Goal: Task Accomplishment & Management: Use online tool/utility

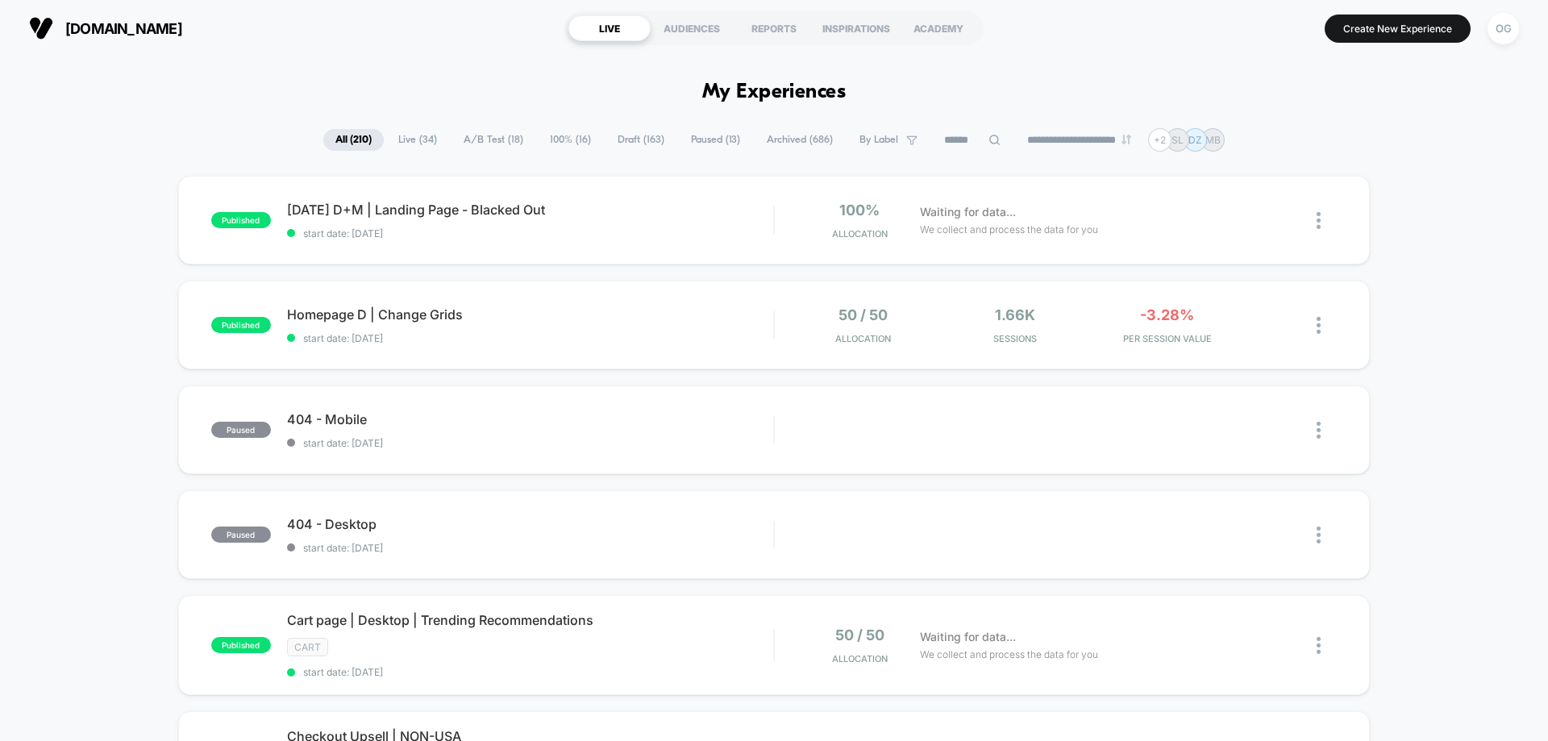
click at [859, 136] on span "By Label" at bounding box center [878, 140] width 39 height 12
click at [810, 305] on span at bounding box center [808, 304] width 16 height 16
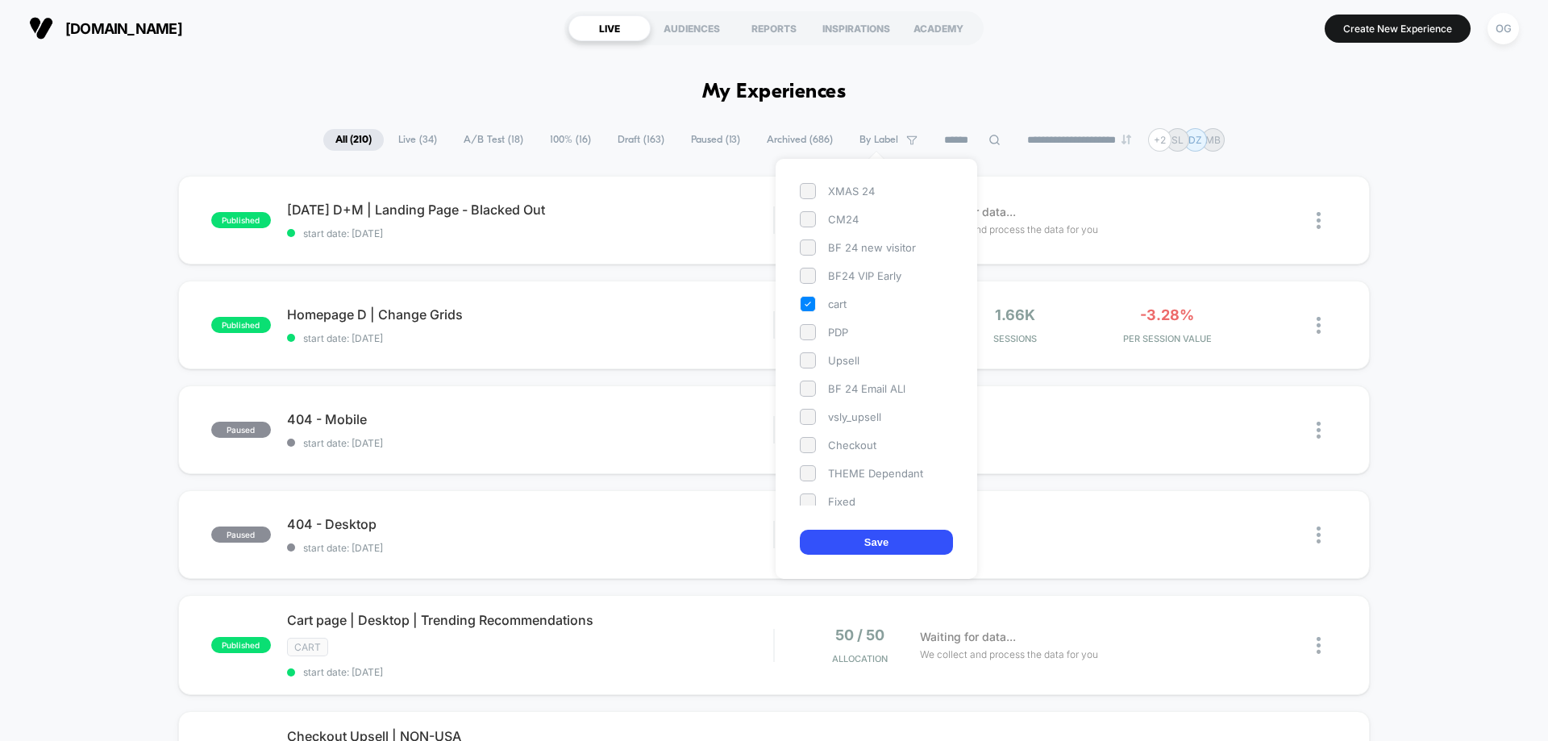
click at [858, 538] on button "Save" at bounding box center [876, 542] width 153 height 25
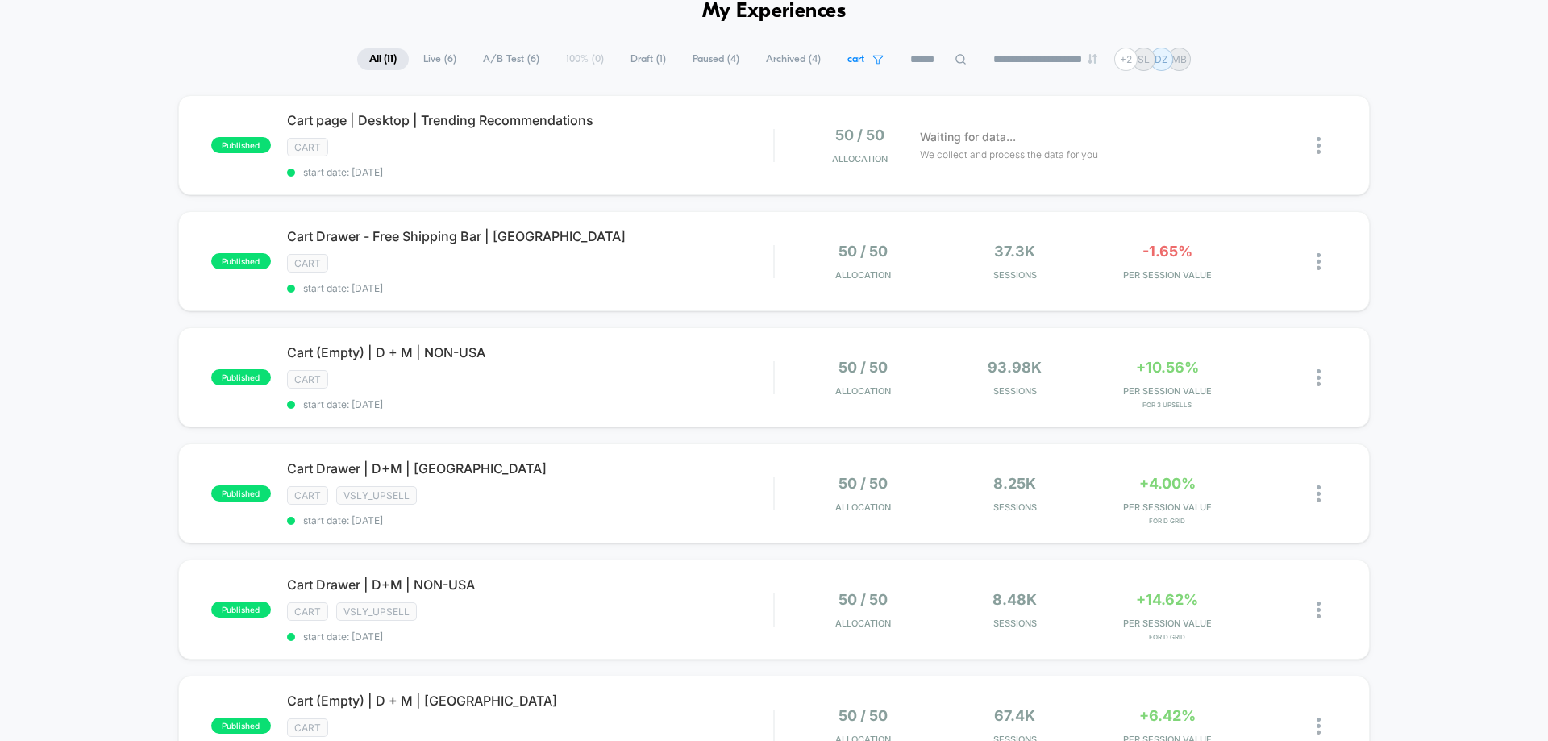
scroll to position [161, 0]
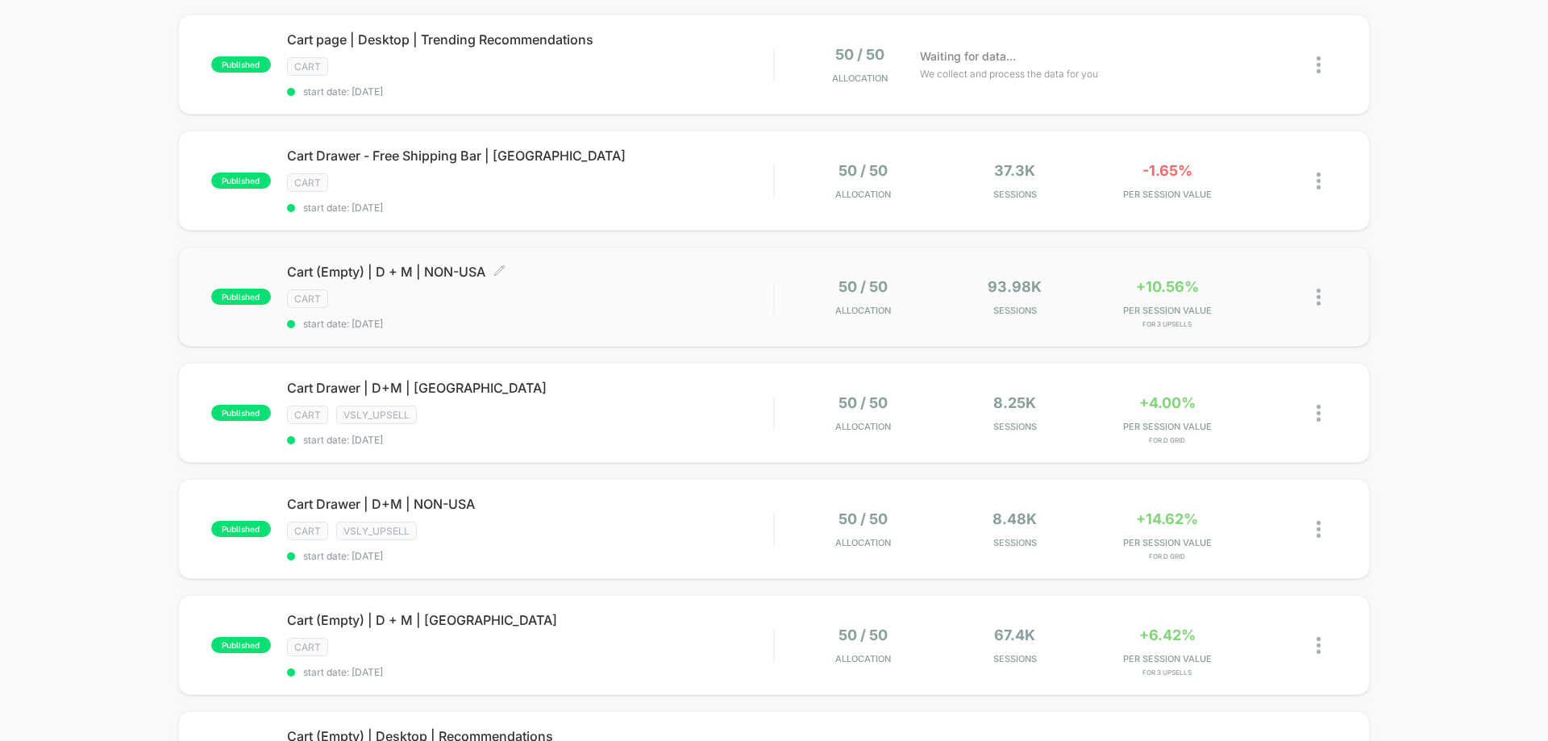
click at [536, 301] on div "cart" at bounding box center [530, 298] width 486 height 19
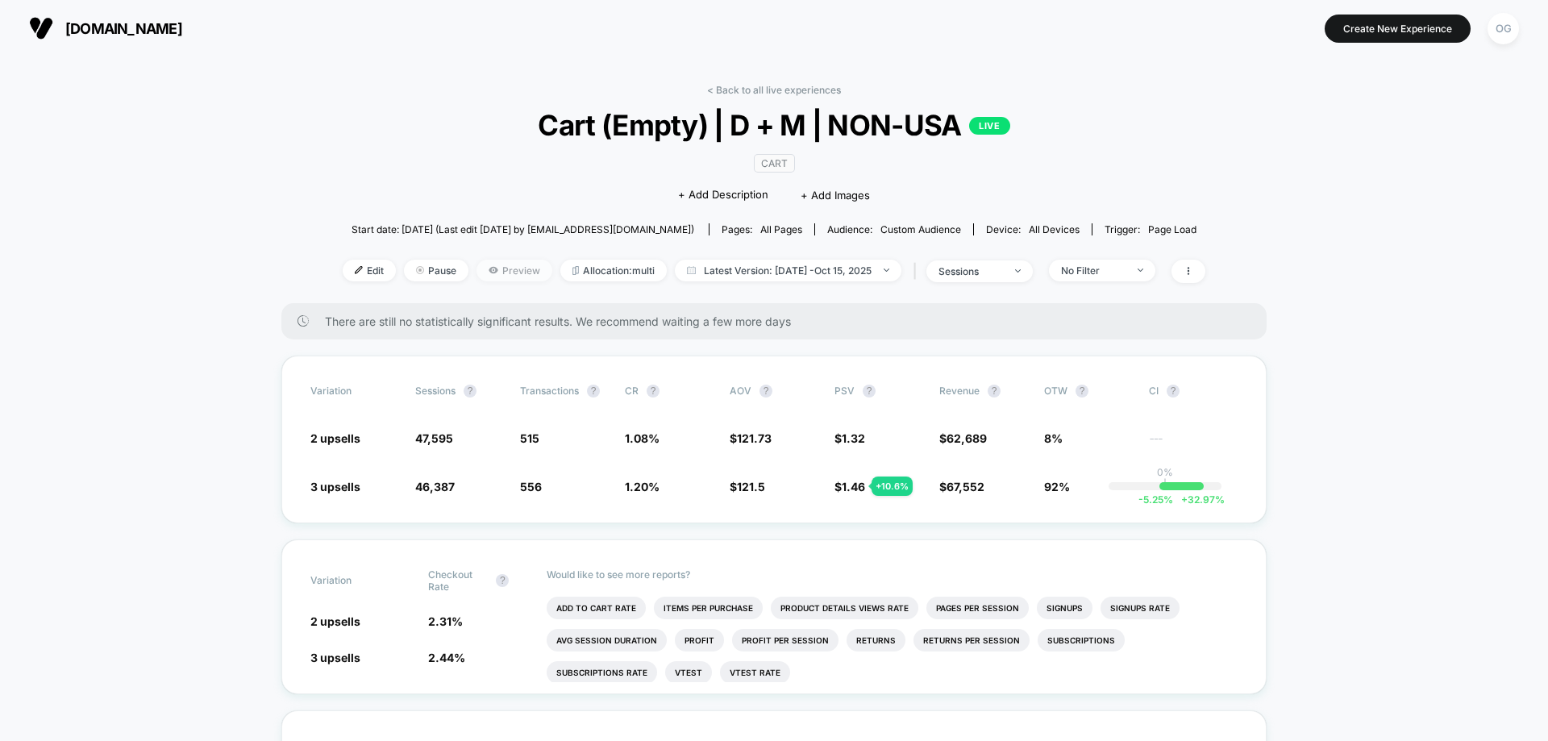
click at [502, 279] on span "Preview" at bounding box center [514, 271] width 76 height 22
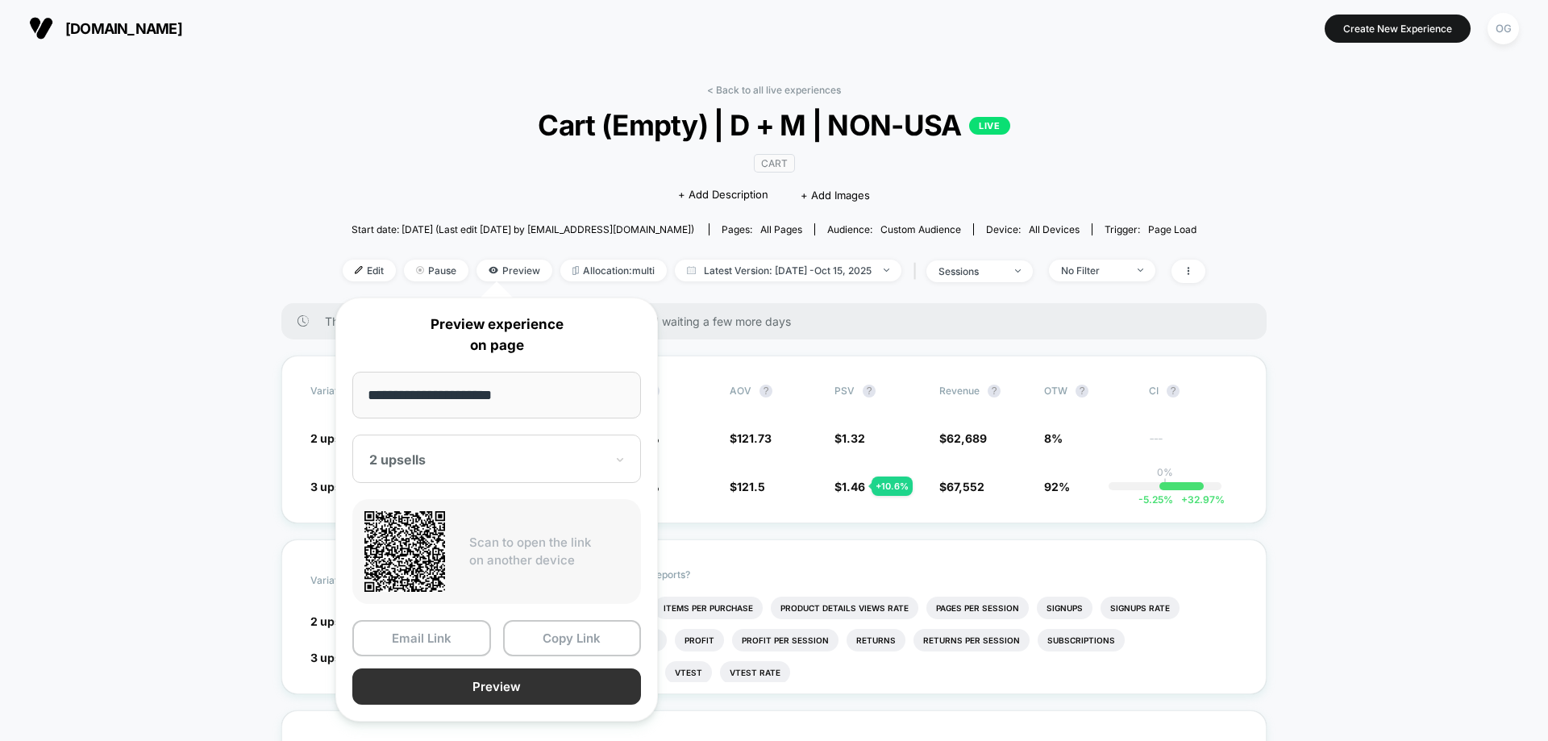
click at [495, 679] on button "Preview" at bounding box center [496, 686] width 289 height 36
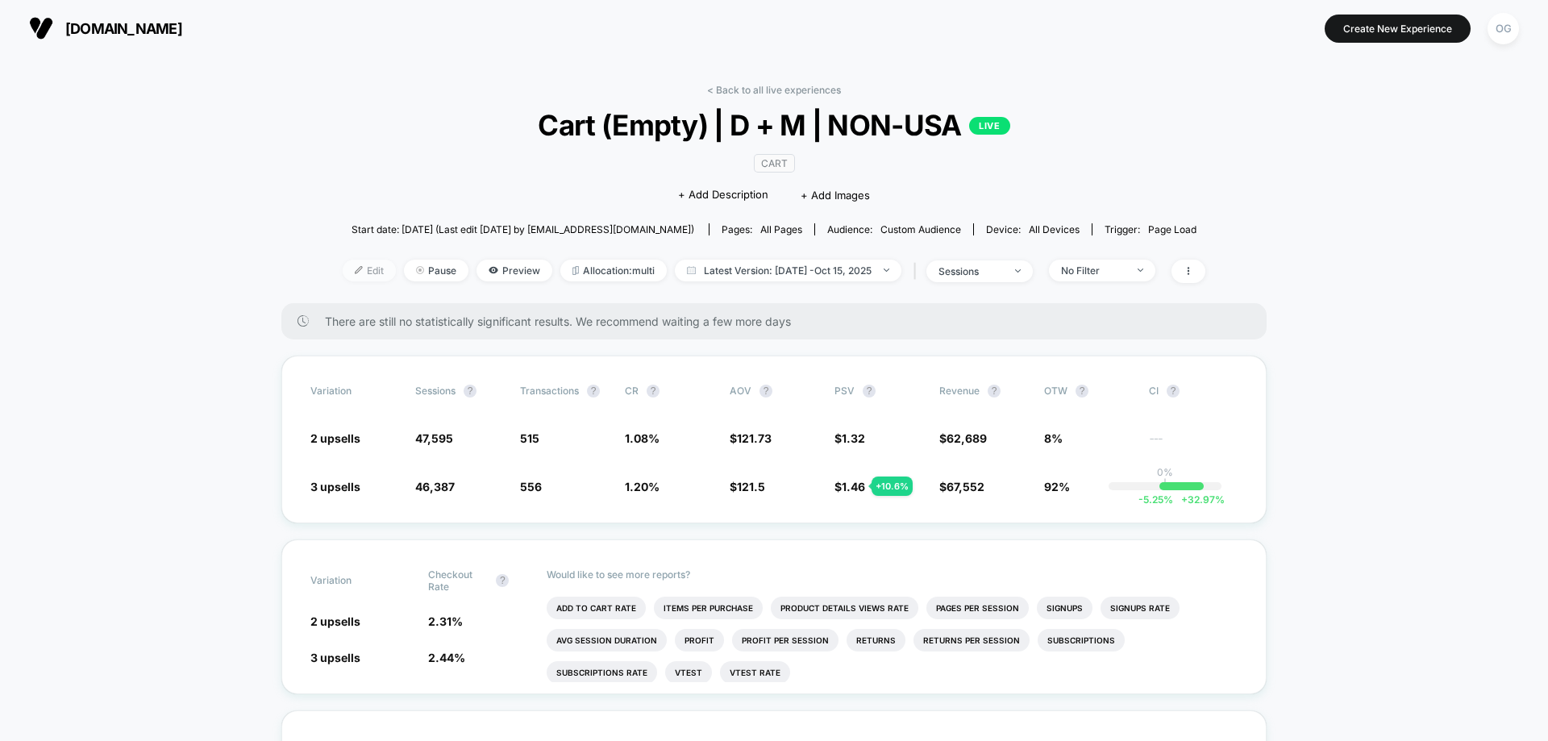
click at [364, 269] on span "Edit" at bounding box center [369, 271] width 53 height 22
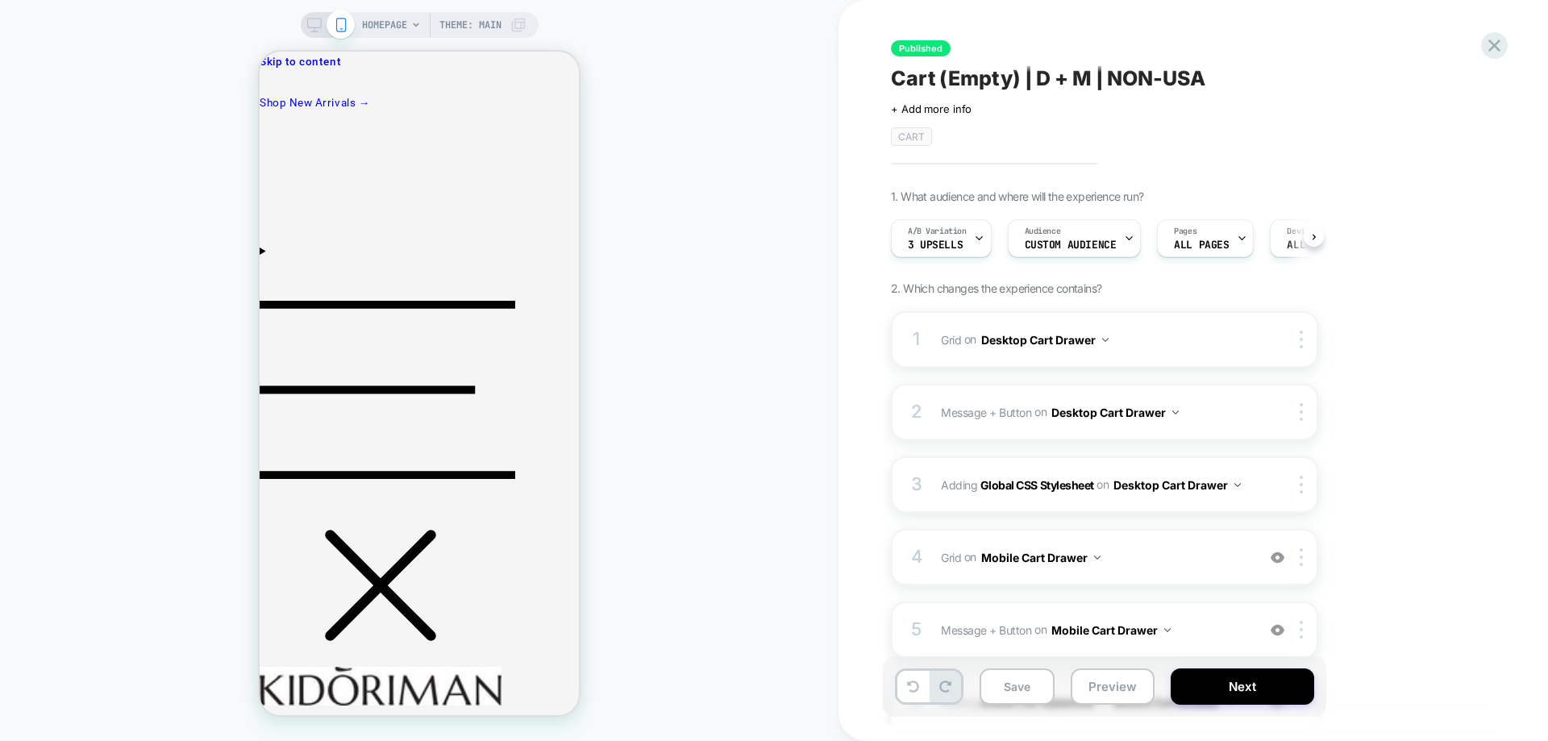
scroll to position [0, 1]
click at [960, 242] on span "3 upsells" at bounding box center [934, 244] width 55 height 11
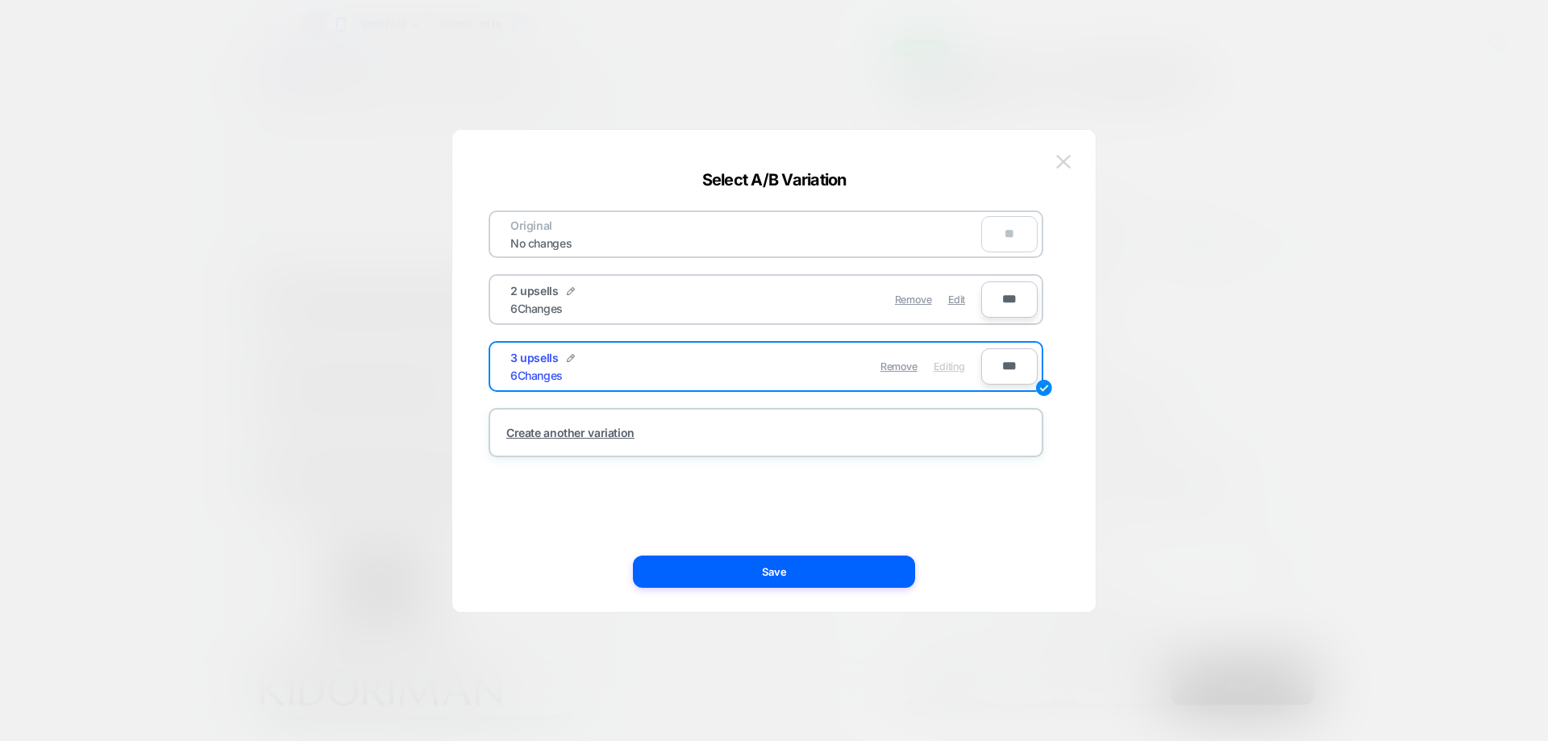
click at [1072, 157] on button at bounding box center [1063, 162] width 24 height 24
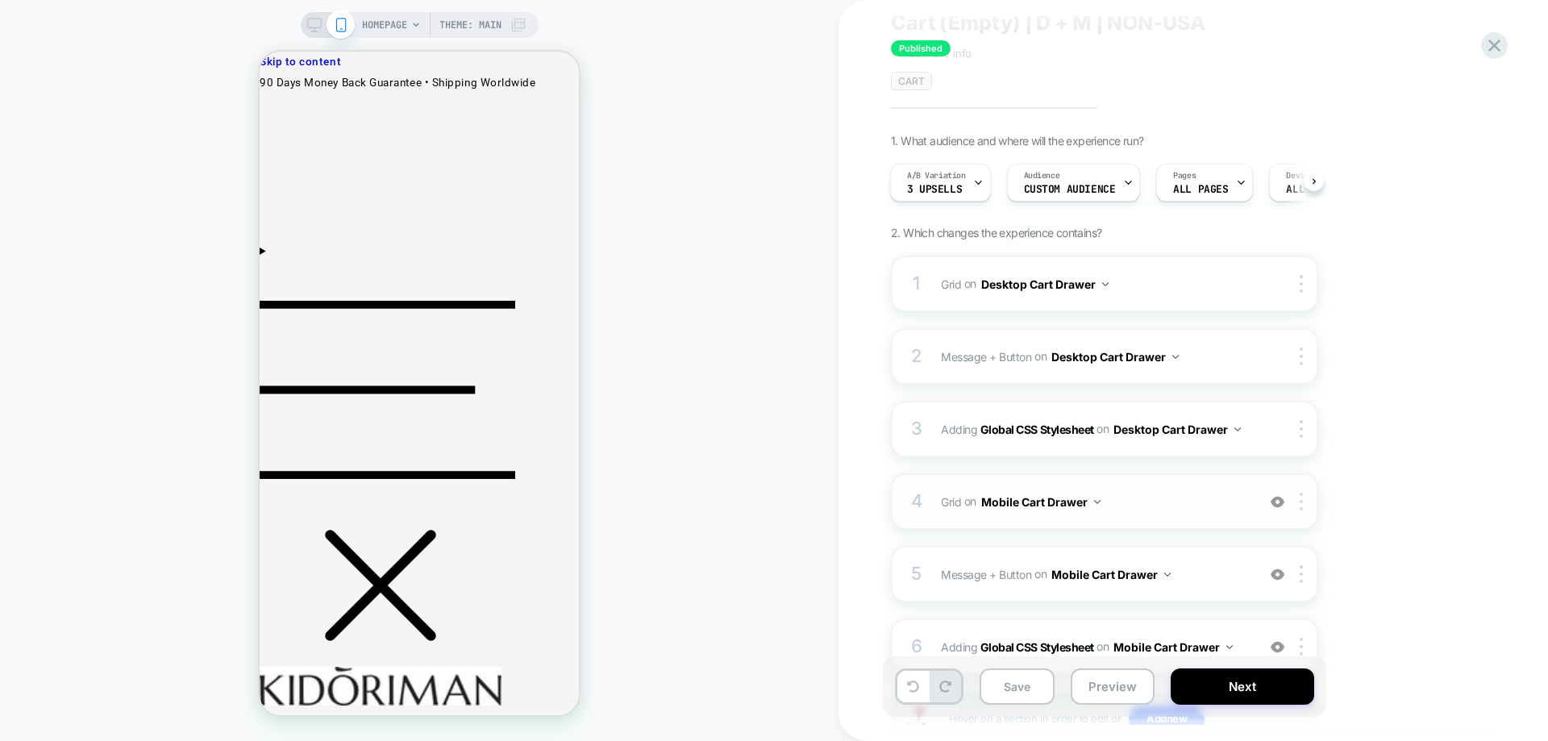
scroll to position [183, 0]
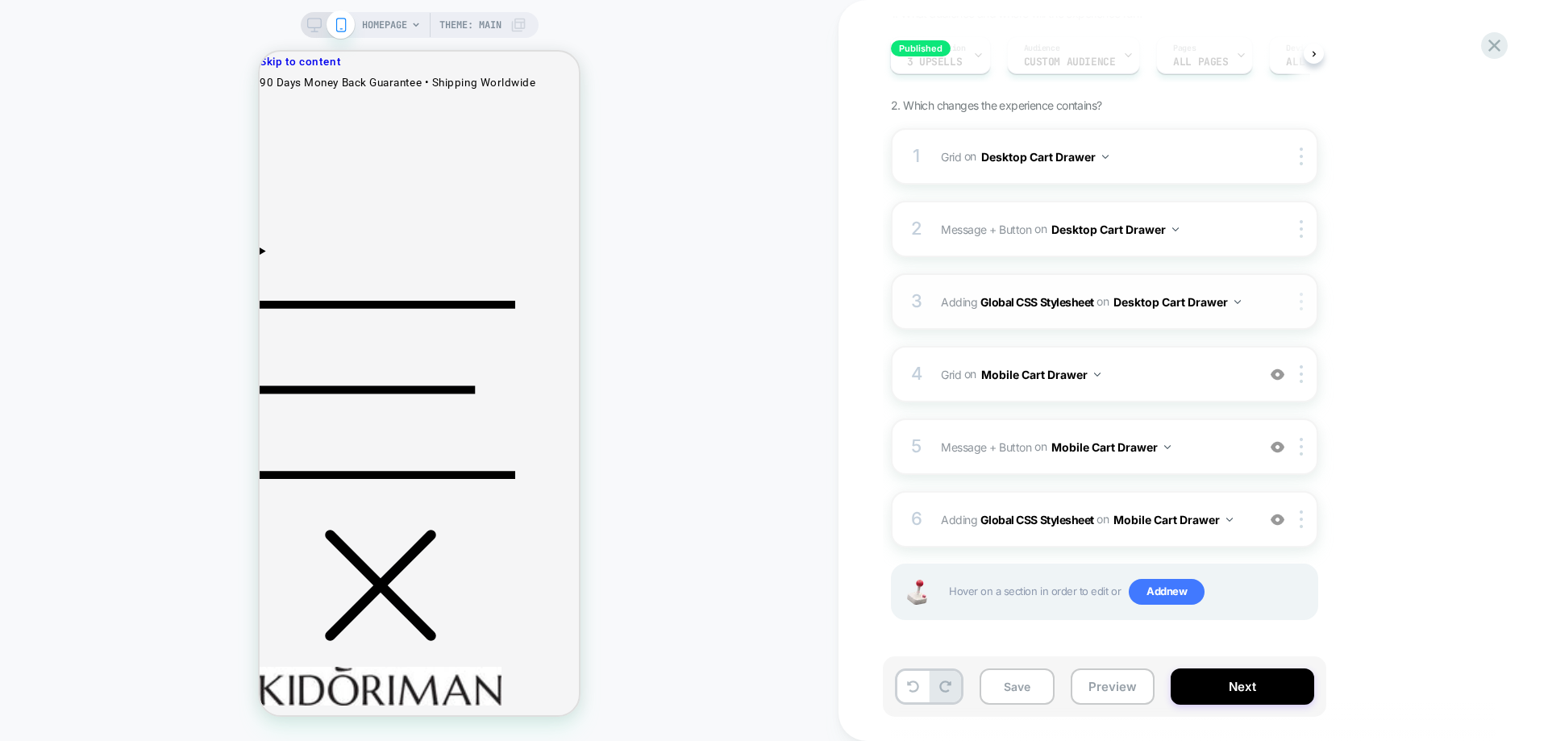
click at [1299, 299] on div at bounding box center [1304, 302] width 27 height 18
click at [1300, 305] on img at bounding box center [1300, 302] width 3 height 18
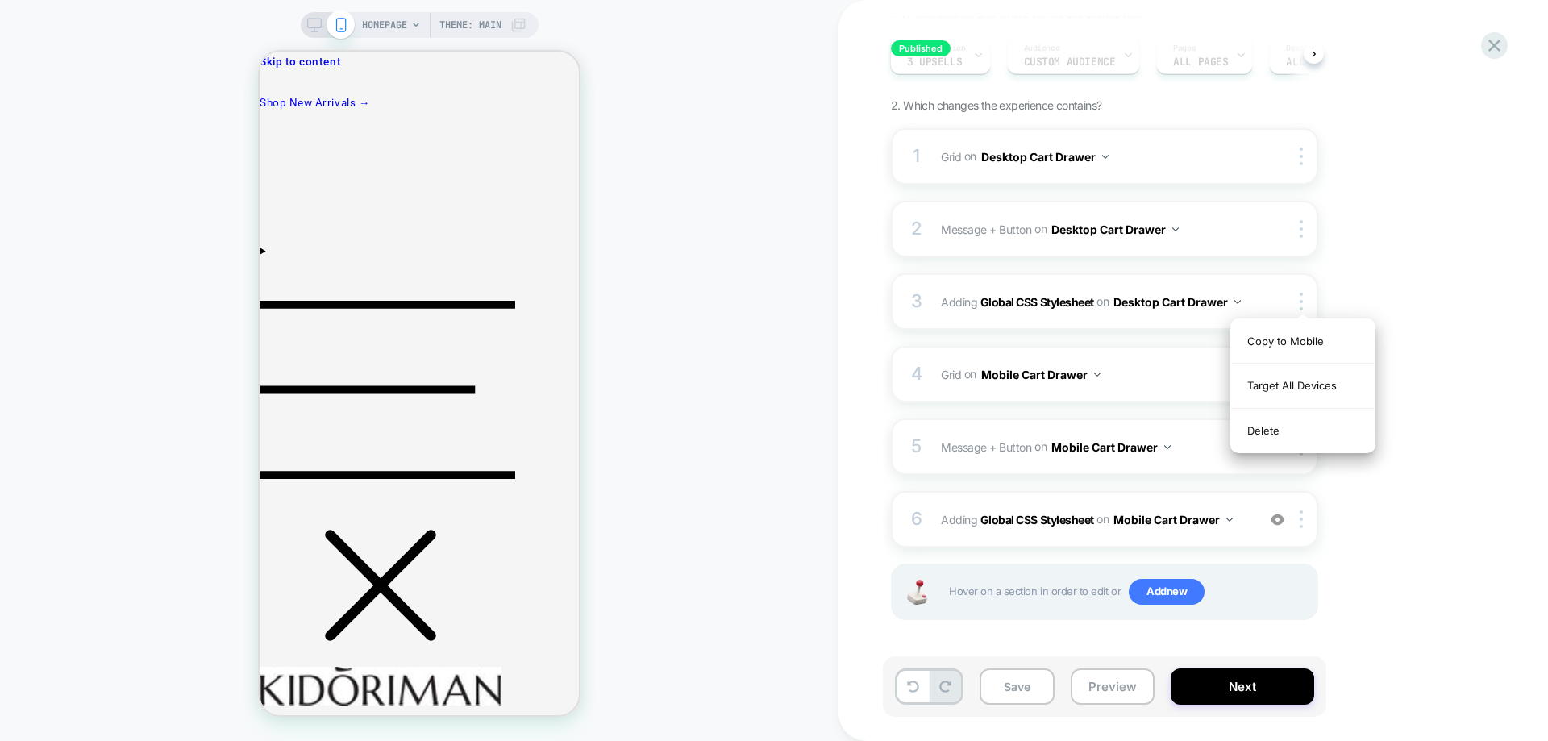
click at [1457, 224] on div "1. What audience and where will the experience run? A/B Variation 3 upsells Aud…" at bounding box center [1185, 333] width 588 height 654
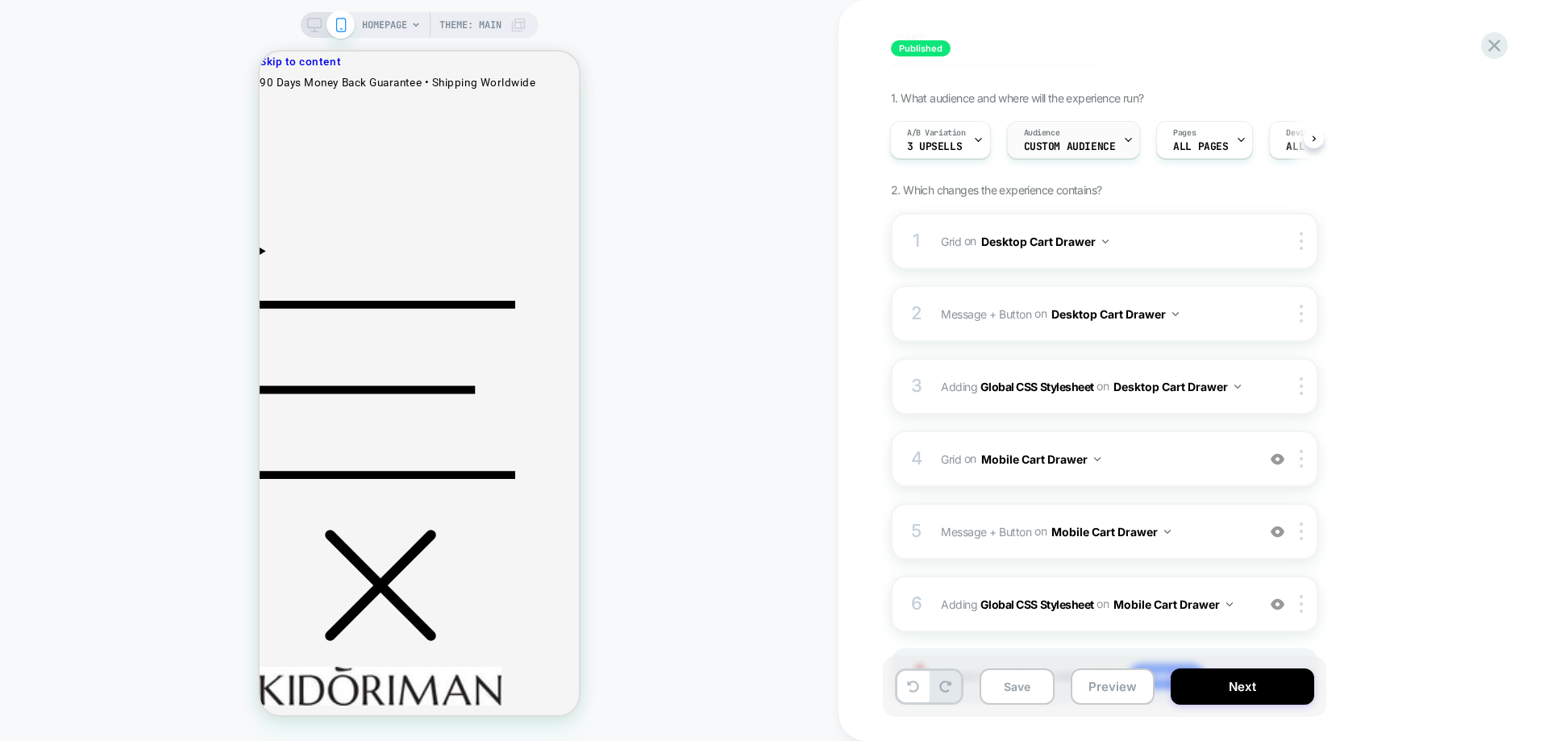
scroll to position [0, 0]
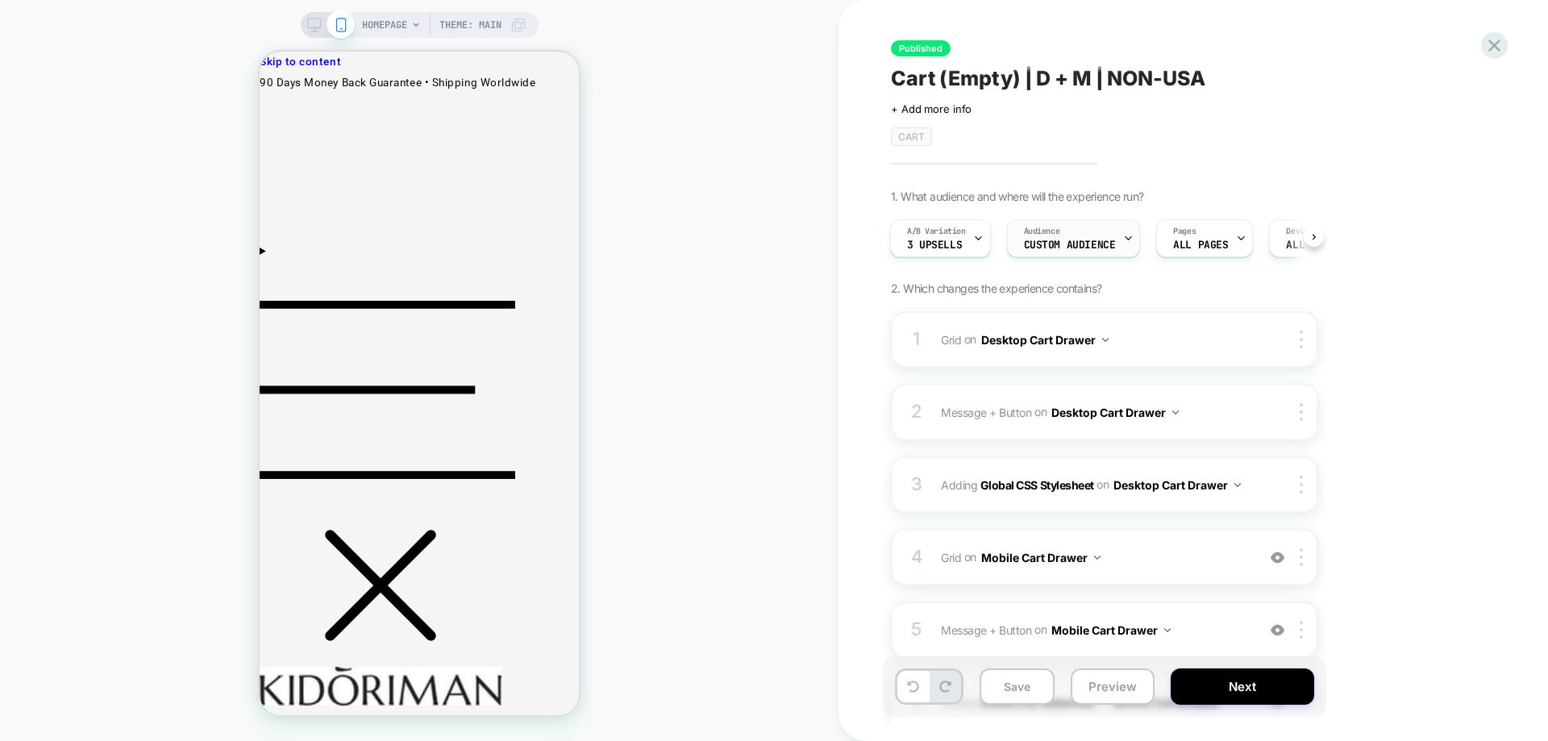
click at [1043, 243] on span "Custom Audience" at bounding box center [1070, 244] width 92 height 11
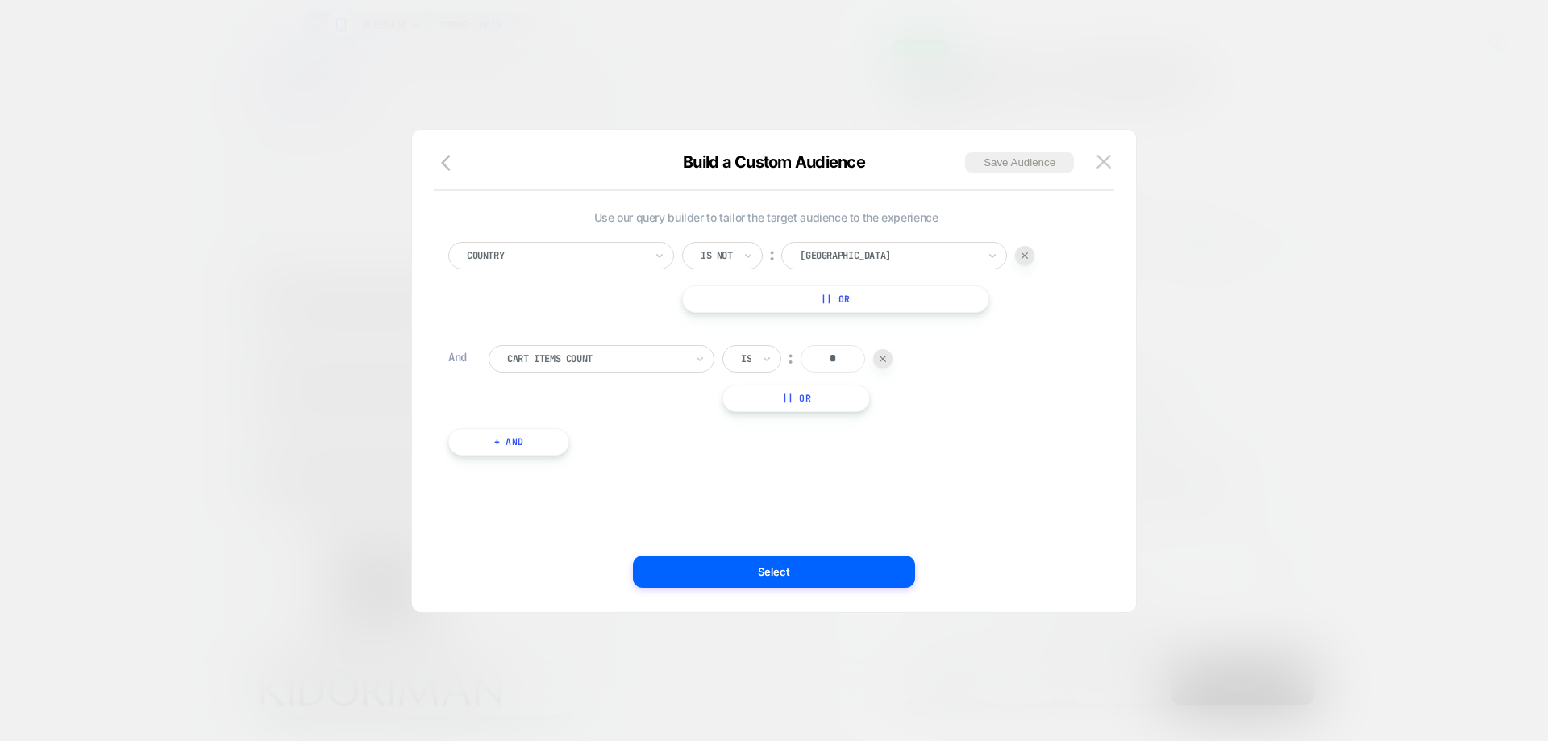
scroll to position [16, 0]
click at [1098, 164] on img at bounding box center [1103, 162] width 15 height 14
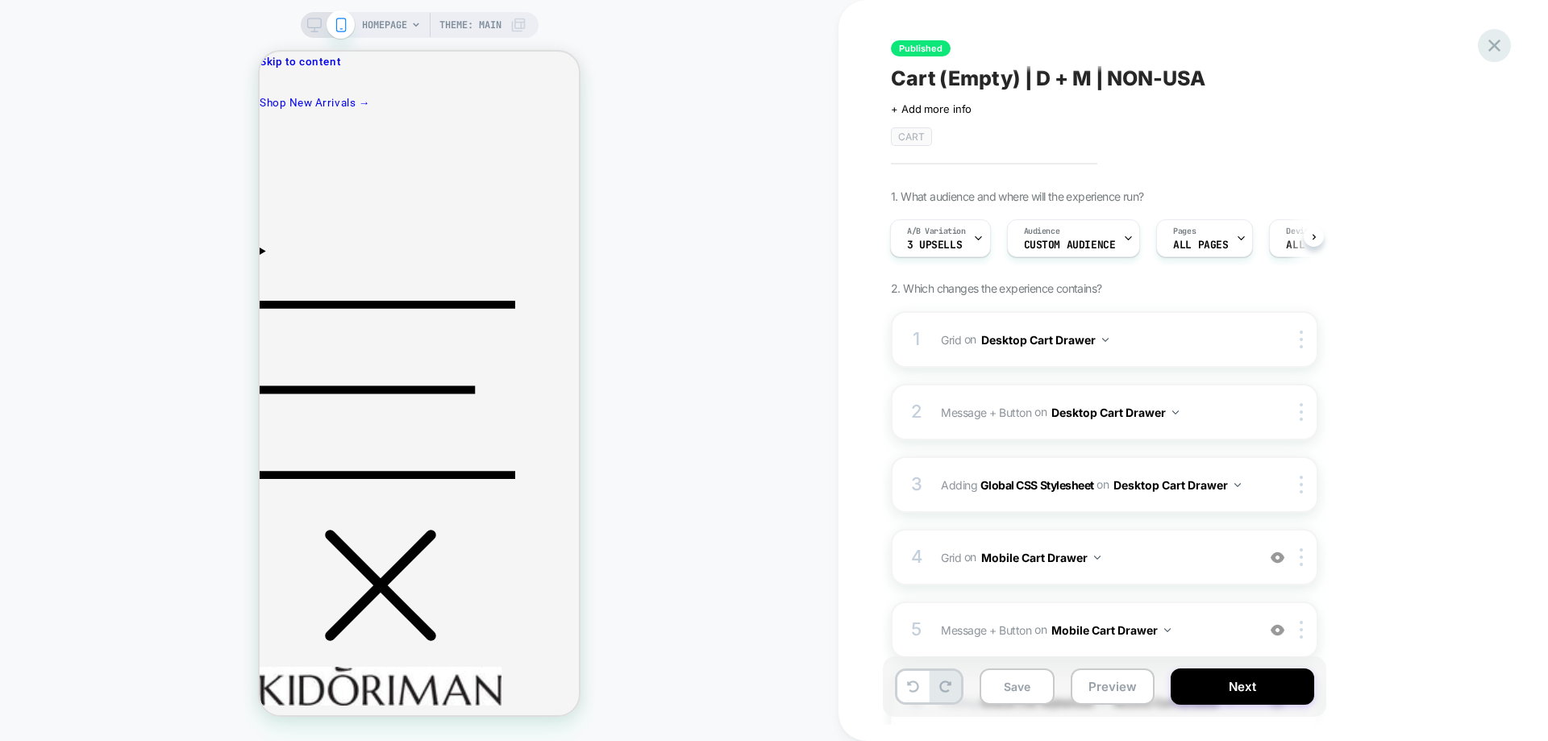
click at [1487, 39] on icon at bounding box center [1494, 46] width 22 height 22
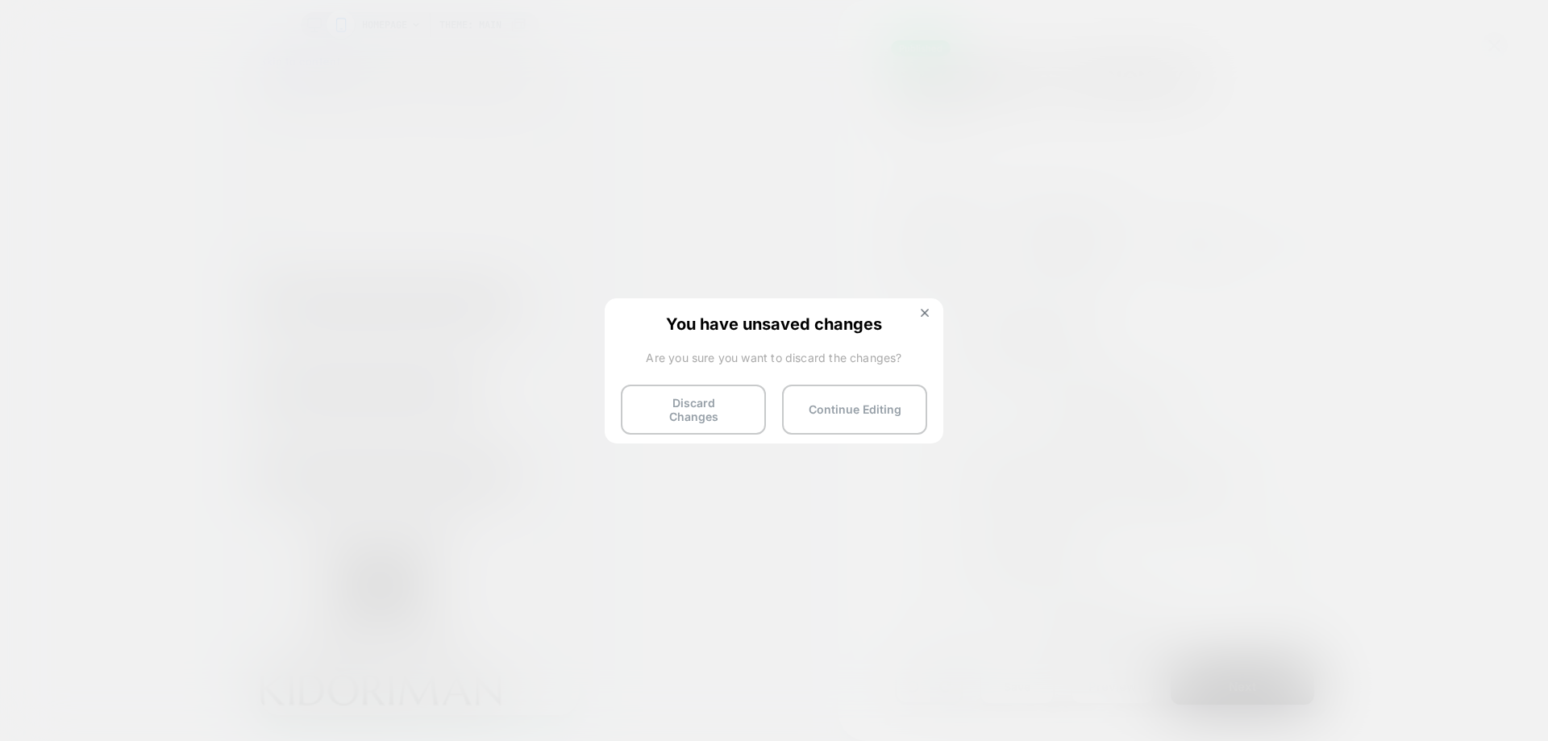
drag, startPoint x: 742, startPoint y: 409, endPoint x: 901, endPoint y: 457, distance: 166.5
click at [741, 409] on button "Discard Changes" at bounding box center [693, 409] width 145 height 50
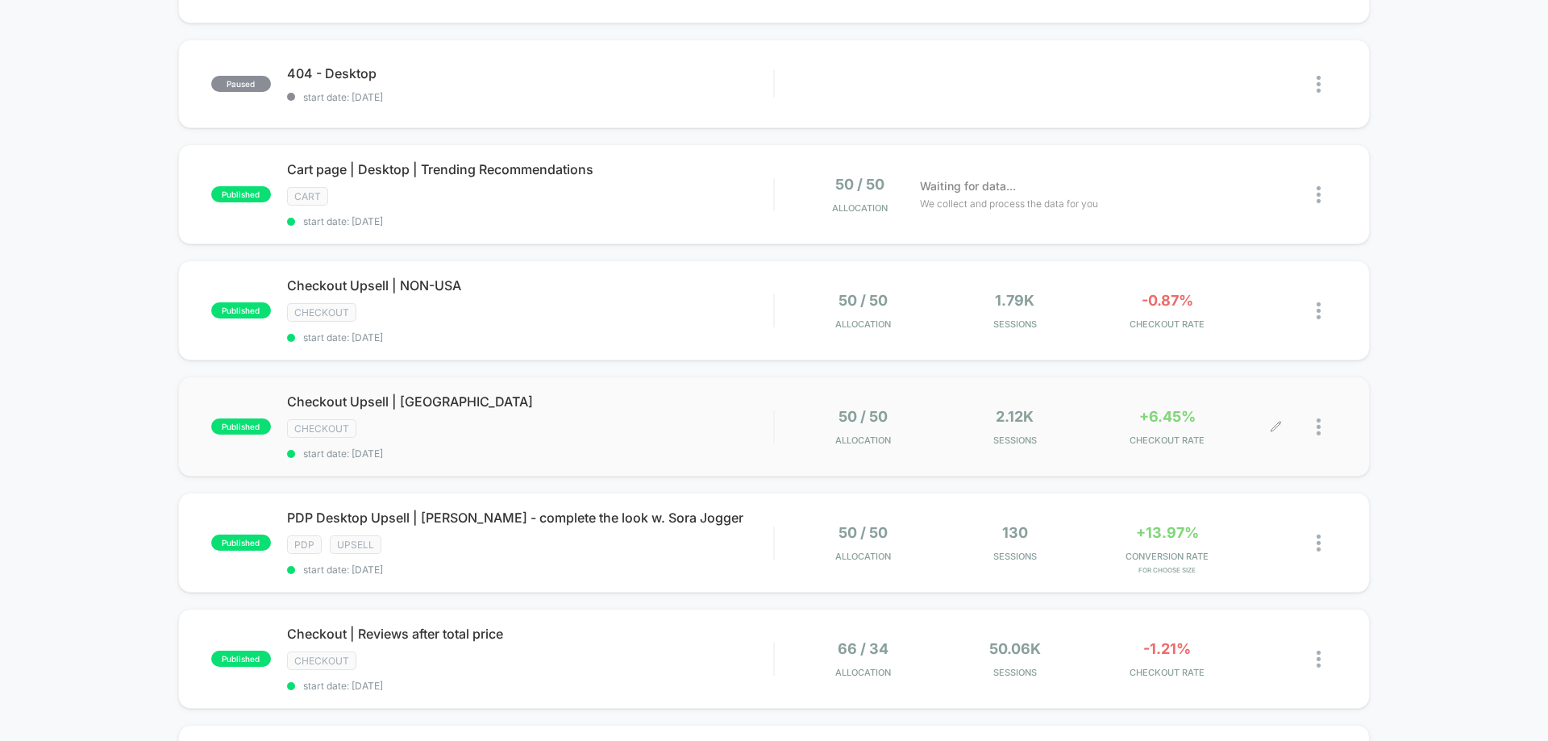
scroll to position [484, 0]
